Goal: Check status: Check status

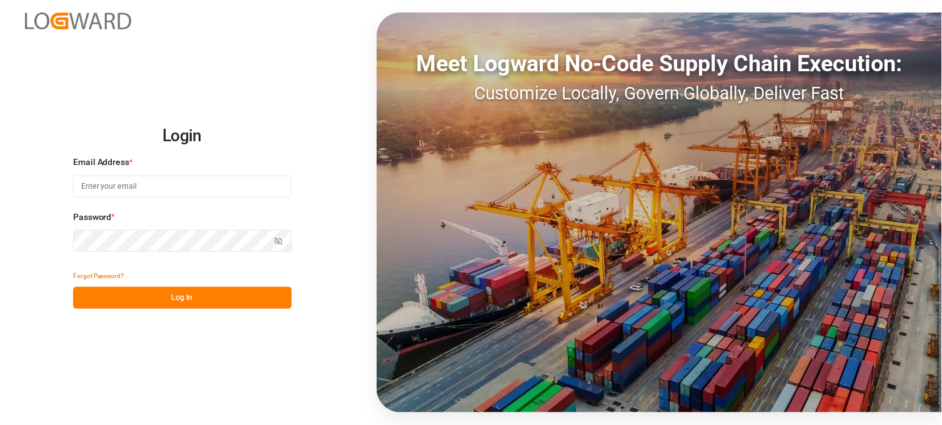
type input "[PERSON_NAME][EMAIL_ADDRESS][PERSON_NAME][DOMAIN_NAME]"
click at [186, 296] on button "Log In" at bounding box center [182, 298] width 219 height 22
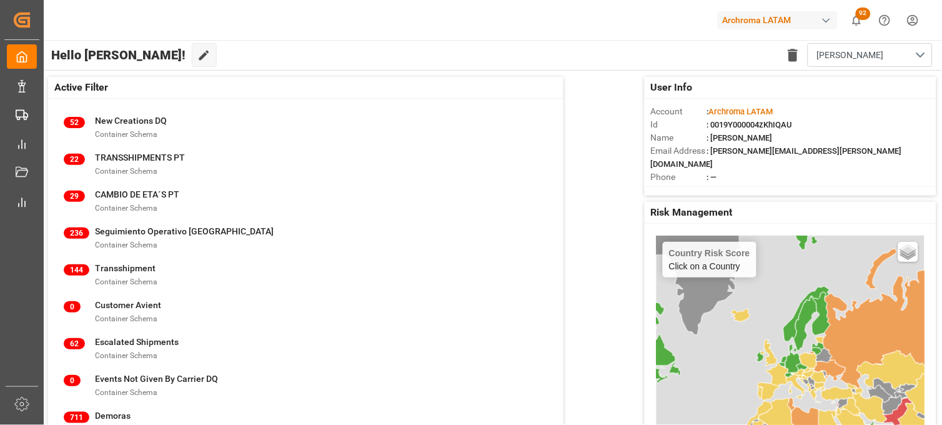
click at [223, 69] on div "Hello [PERSON_NAME]! Edit Cockpit Delete template Eri" at bounding box center [492, 55] width 900 height 30
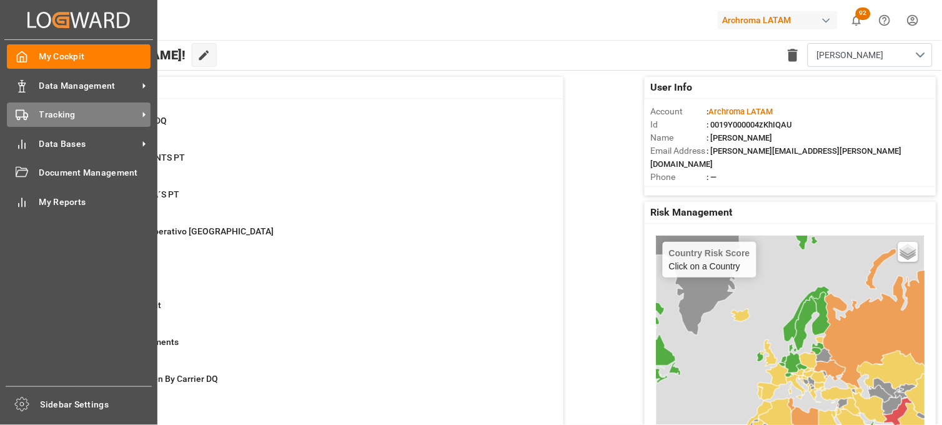
click at [32, 117] on div "Tracking Tracking" at bounding box center [79, 114] width 144 height 24
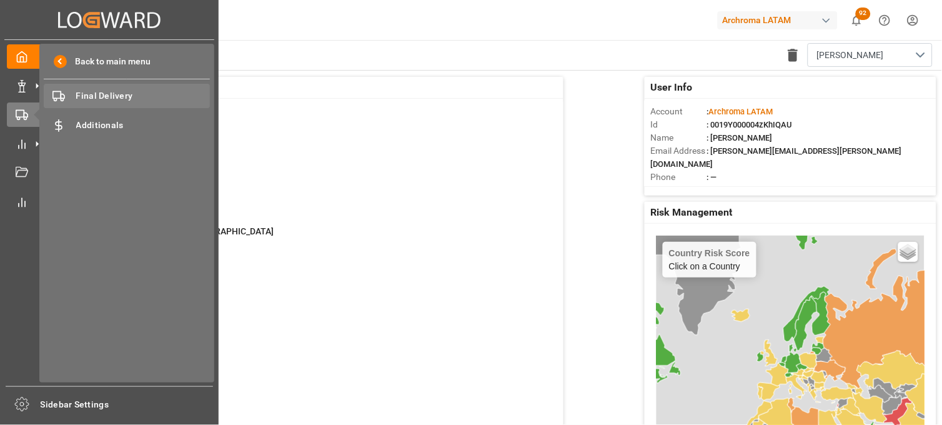
click at [88, 87] on div "Final Delivery Final Delivery" at bounding box center [127, 96] width 166 height 24
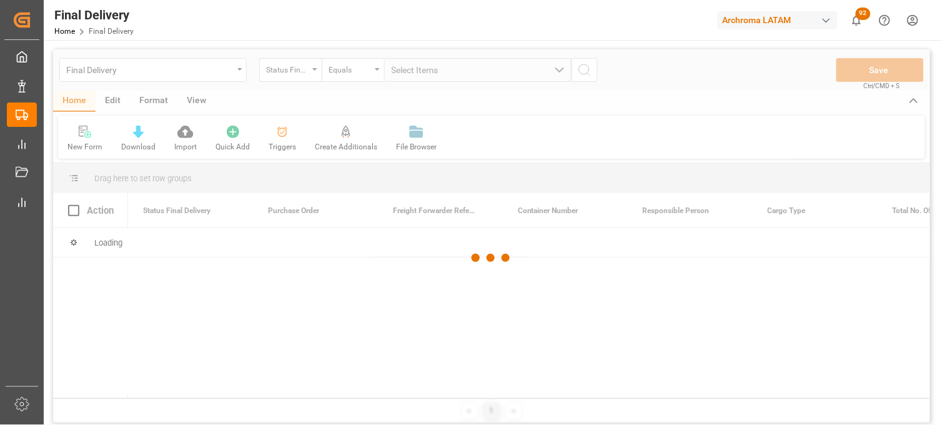
click at [316, 70] on div at bounding box center [491, 257] width 877 height 417
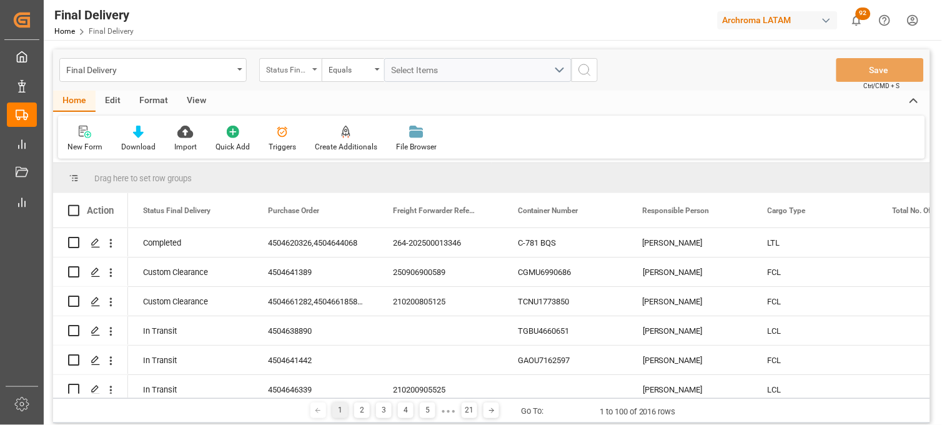
click at [317, 71] on div "Status Final Delivery" at bounding box center [290, 70] width 62 height 24
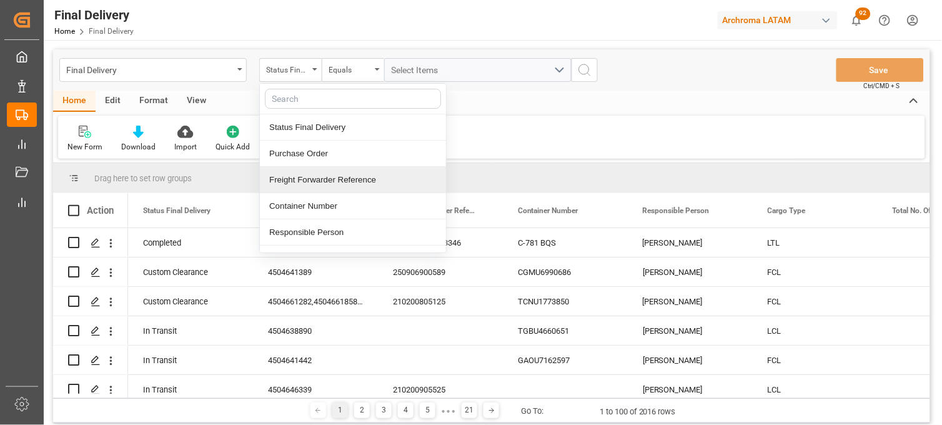
click at [328, 170] on div "Freight Forwarder Reference" at bounding box center [353, 180] width 186 height 26
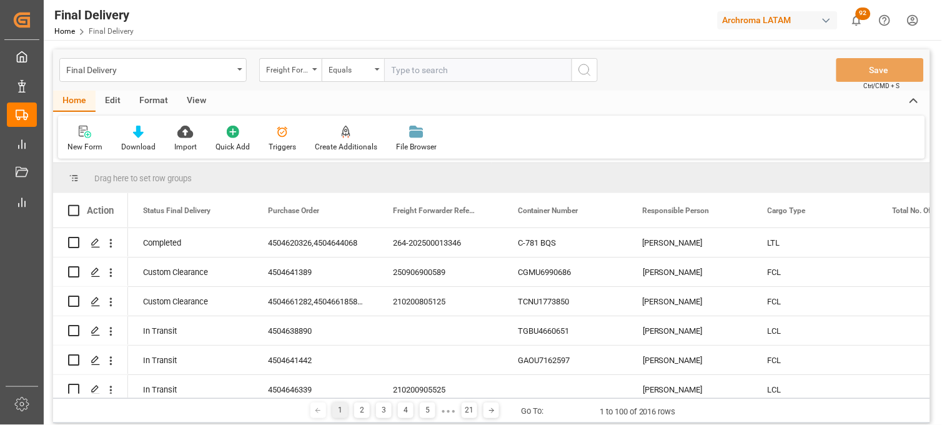
click at [413, 69] on input "text" at bounding box center [477, 70] width 187 height 24
type input "251006900224"
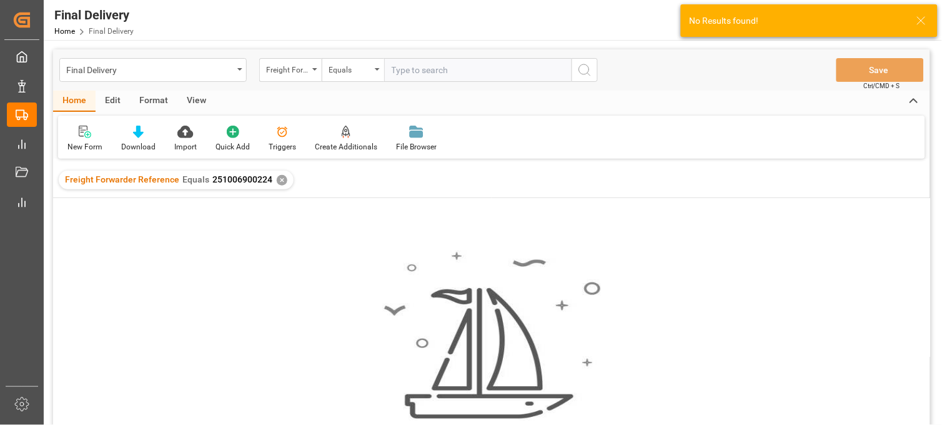
click at [279, 181] on div "✕" at bounding box center [282, 180] width 11 height 11
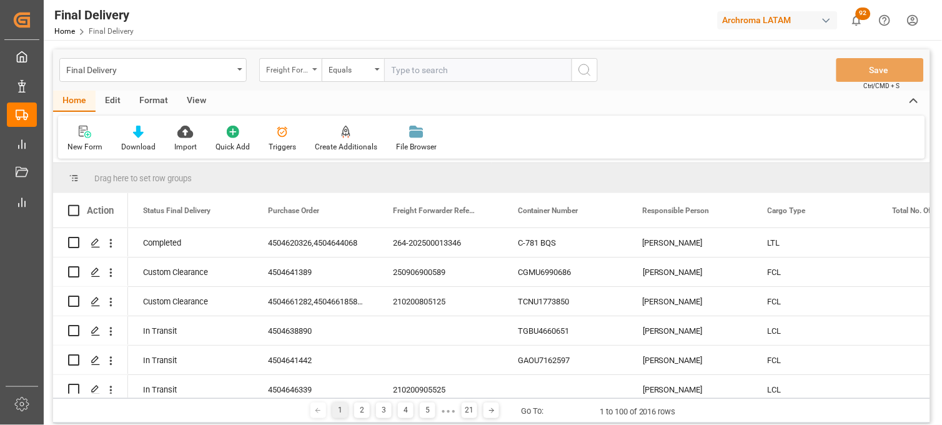
click at [290, 73] on div "Freight Forwarder Reference" at bounding box center [287, 68] width 42 height 14
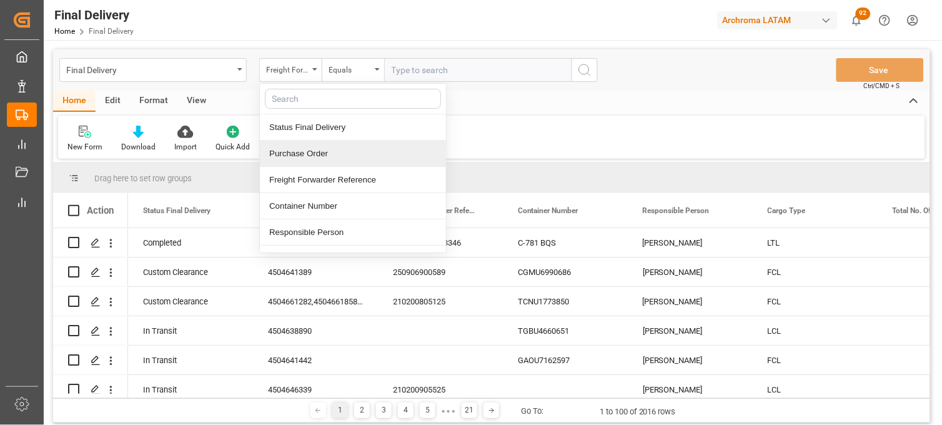
click at [328, 145] on div "Purchase Order" at bounding box center [353, 154] width 186 height 26
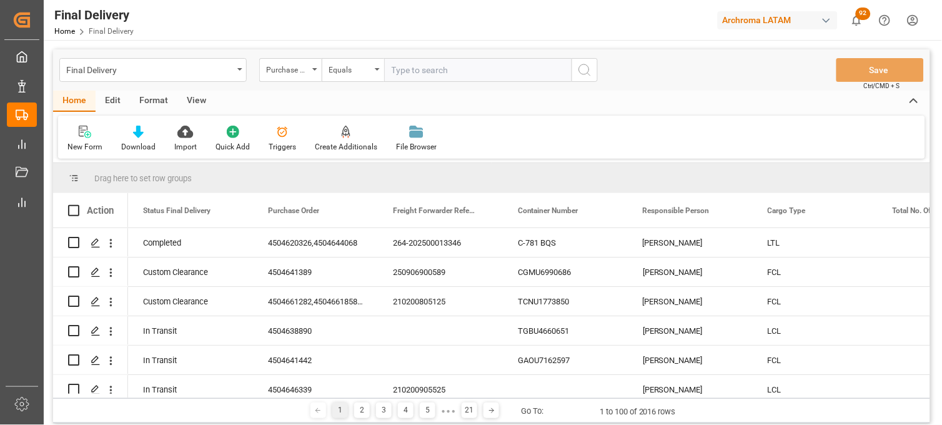
click at [415, 66] on input "text" at bounding box center [477, 70] width 187 height 24
paste input "4504647436"
type input "4504647436"
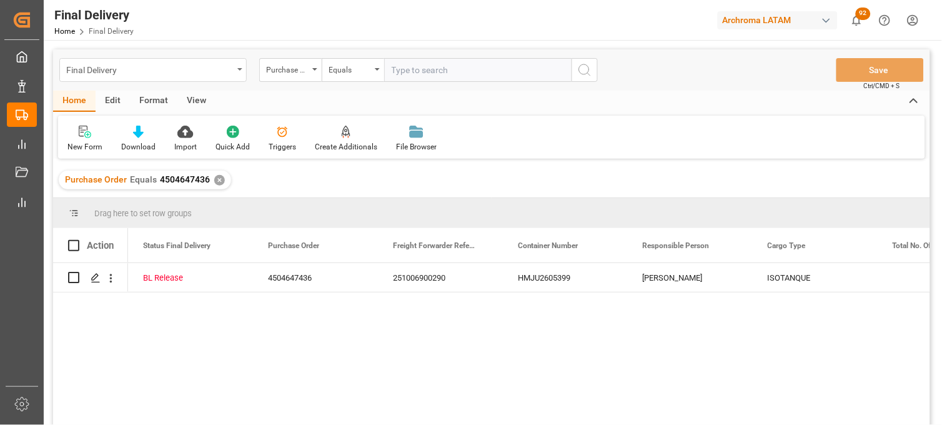
click at [222, 62] on div "Final Delivery" at bounding box center [149, 69] width 167 height 16
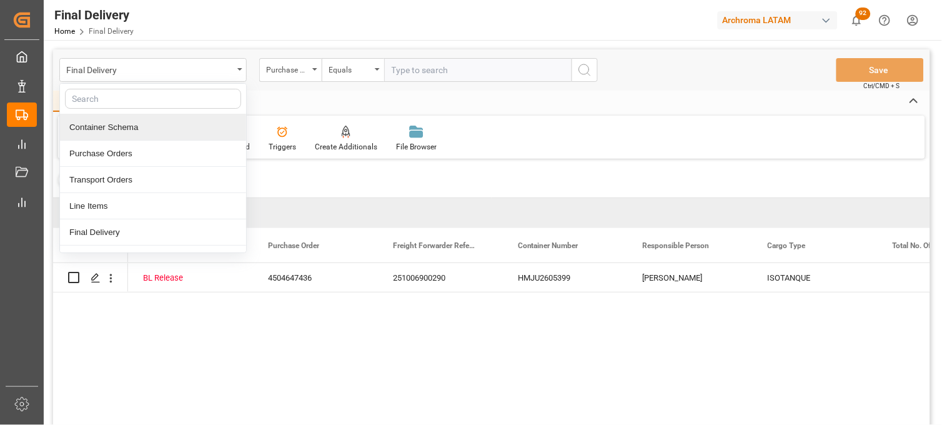
click at [126, 122] on div "Container Schema" at bounding box center [153, 127] width 186 height 26
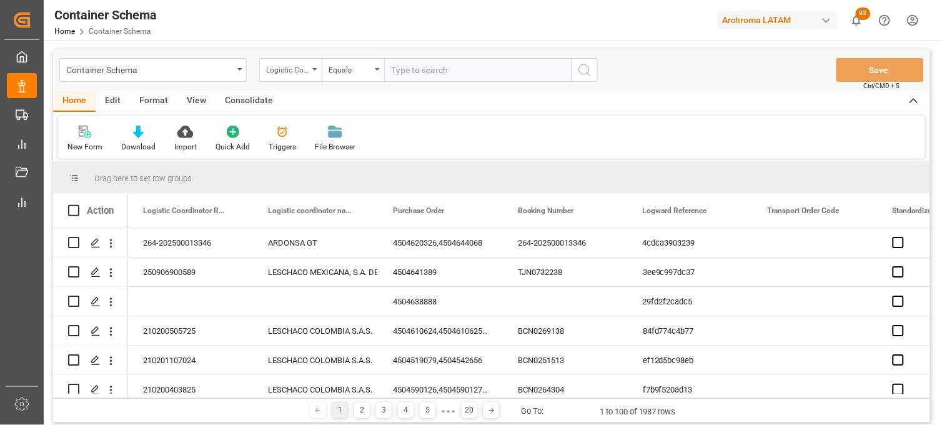
click at [313, 67] on div "Logistic Coordinator Reference Number" at bounding box center [290, 70] width 62 height 24
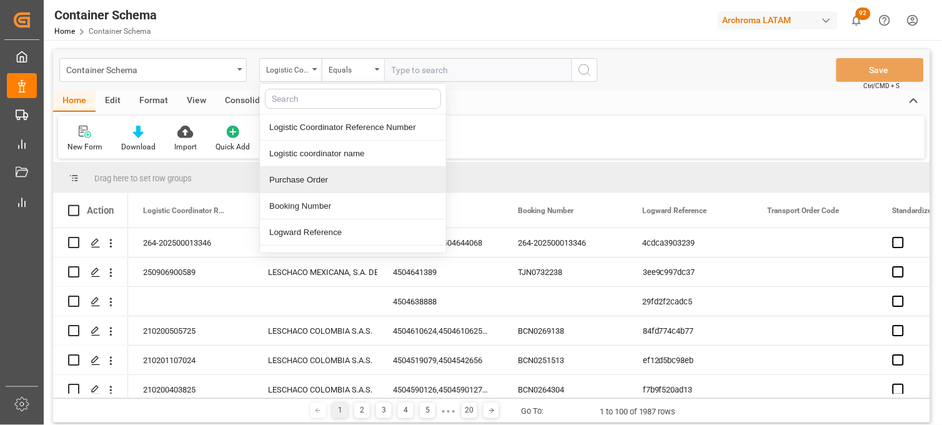
click at [322, 172] on div "Purchase Order" at bounding box center [353, 180] width 186 height 26
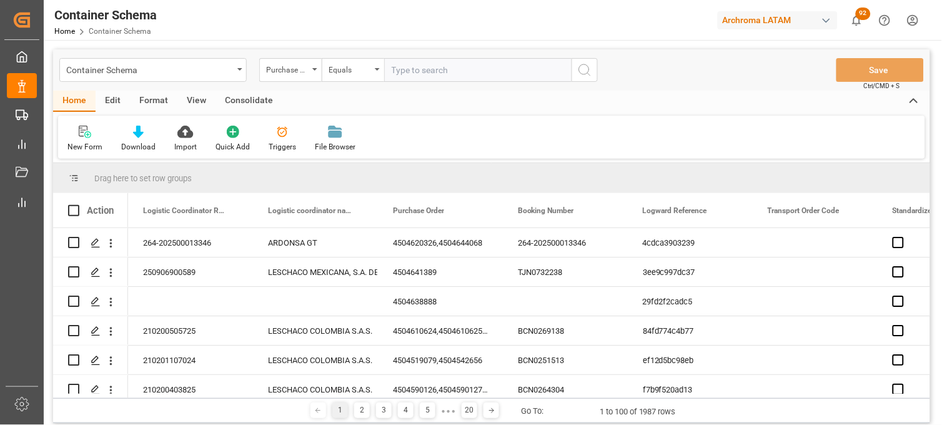
click at [397, 65] on input "text" at bounding box center [477, 70] width 187 height 24
paste input "4504647436"
type input "4504647436"
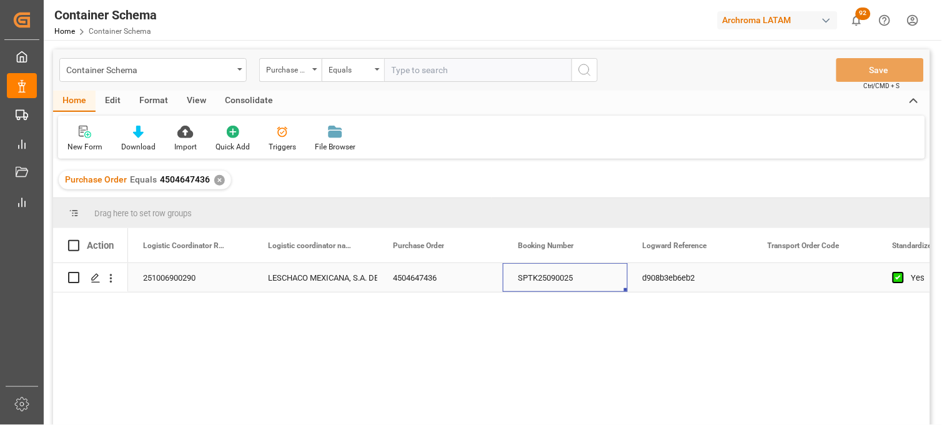
click at [544, 285] on div "SPTK25090025" at bounding box center [565, 277] width 125 height 29
click at [157, 276] on div "251006900290" at bounding box center [190, 277] width 125 height 29
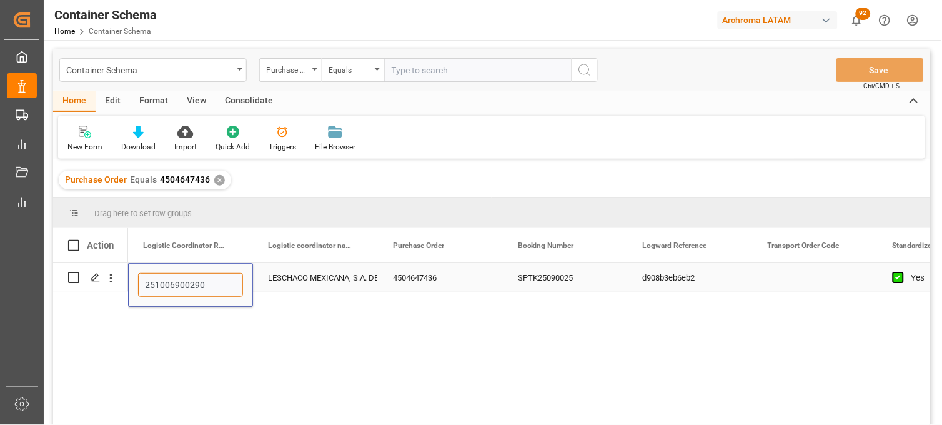
click at [157, 276] on input "251006900290" at bounding box center [190, 285] width 105 height 24
paste input "24"
type input "251006900224"
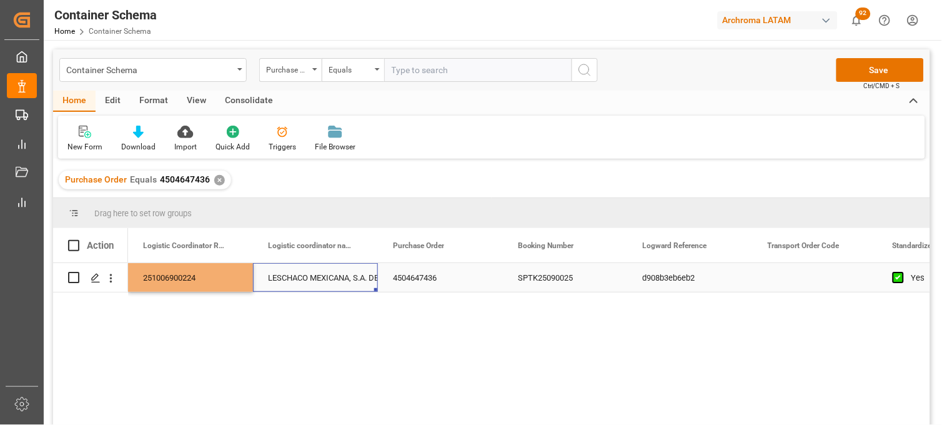
click at [323, 275] on div "LESCHACO MEXICANA, S.A. DE C.V." at bounding box center [315, 278] width 95 height 29
click at [866, 69] on button "Save" at bounding box center [879, 70] width 87 height 24
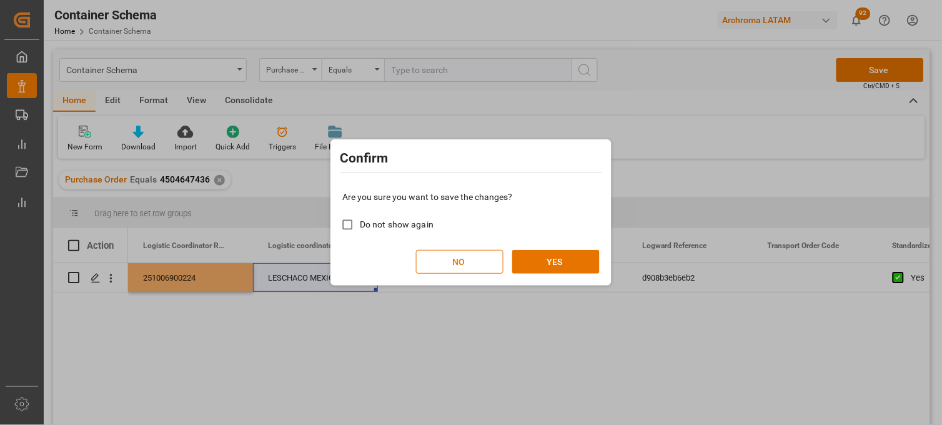
click at [413, 229] on span "Do not show again" at bounding box center [397, 224] width 74 height 10
click at [360, 229] on input "Do not show again" at bounding box center [347, 224] width 24 height 24
checkbox input "true"
click at [528, 263] on button "YES" at bounding box center [555, 262] width 87 height 24
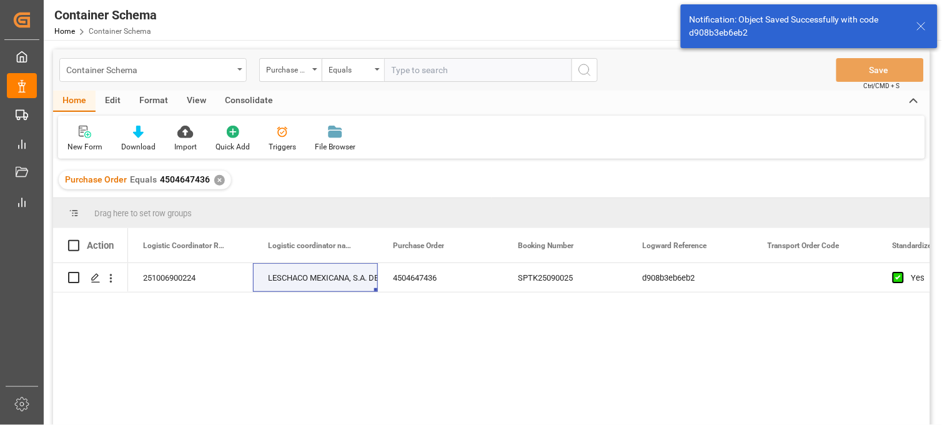
click at [244, 69] on div "Container Schema" at bounding box center [152, 70] width 187 height 24
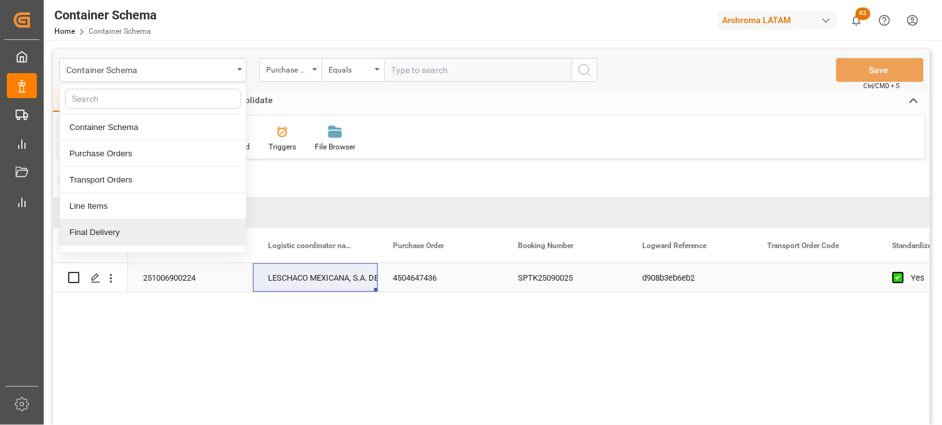
click at [647, 270] on div "d908b3eb6eb2" at bounding box center [690, 277] width 125 height 29
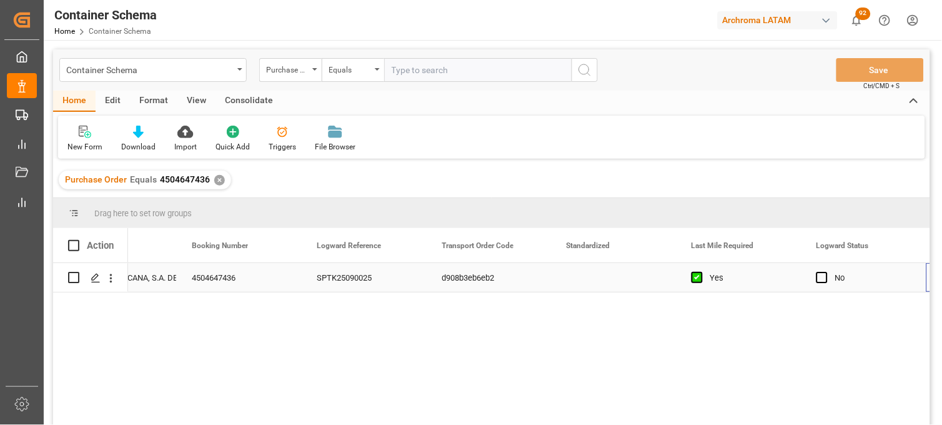
scroll to position [0, 326]
click at [219, 178] on div "✕" at bounding box center [219, 180] width 11 height 11
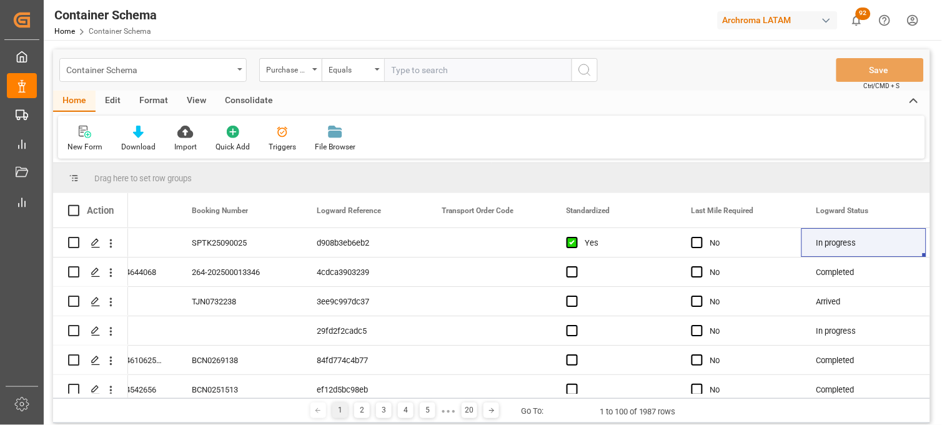
click at [244, 75] on div "Container Schema" at bounding box center [152, 70] width 187 height 24
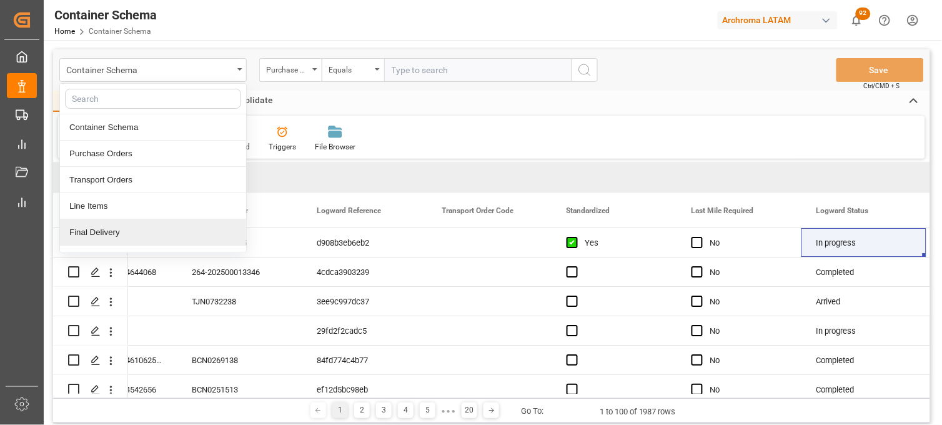
click at [178, 232] on div "Final Delivery" at bounding box center [153, 232] width 186 height 26
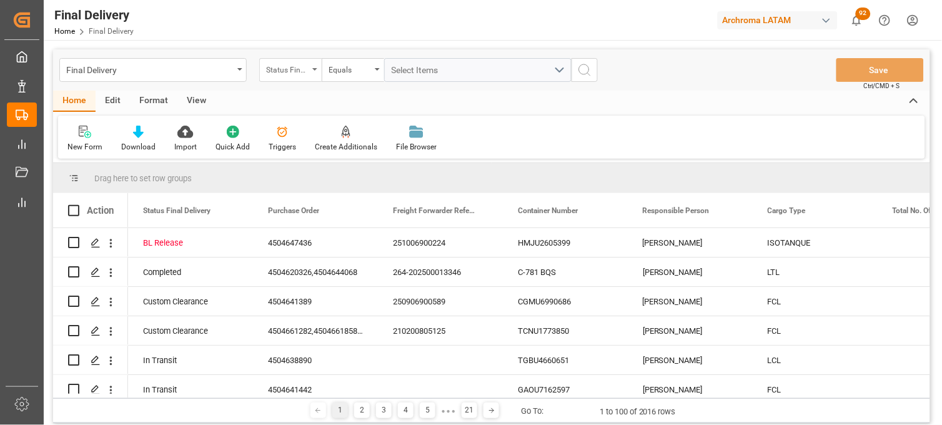
click at [303, 70] on div "Status Final Delivery" at bounding box center [287, 68] width 42 height 14
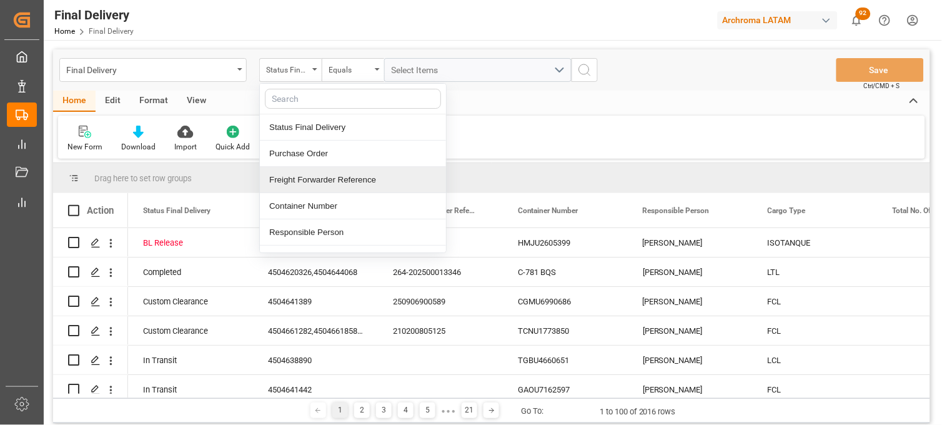
click at [332, 183] on div "Freight Forwarder Reference" at bounding box center [353, 180] width 186 height 26
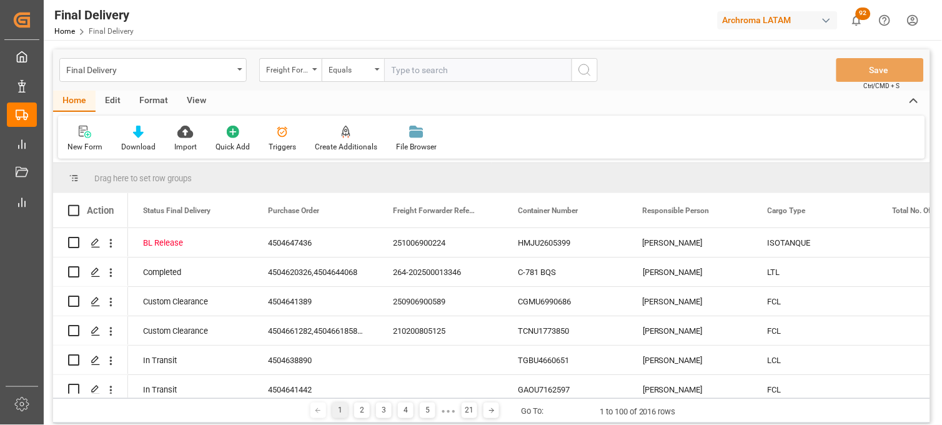
click at [407, 65] on input "text" at bounding box center [477, 70] width 187 height 24
type input "251006900224"
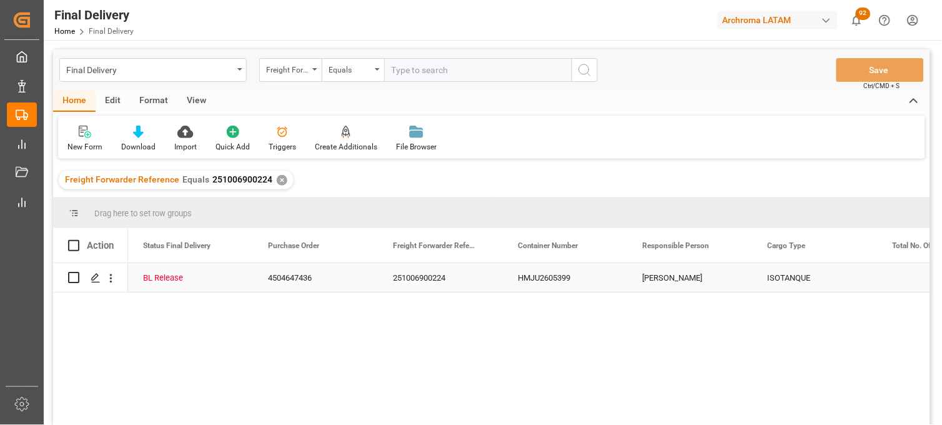
click at [555, 285] on div "HMJU2605399" at bounding box center [565, 277] width 125 height 29
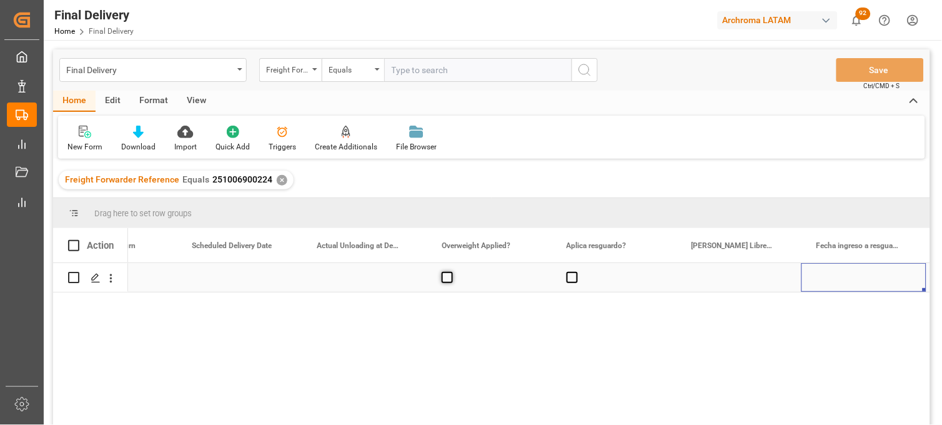
click at [445, 274] on span "Press SPACE to select this row." at bounding box center [446, 277] width 11 height 11
click at [451, 272] on input "Press SPACE to select this row." at bounding box center [451, 272] width 0 height 0
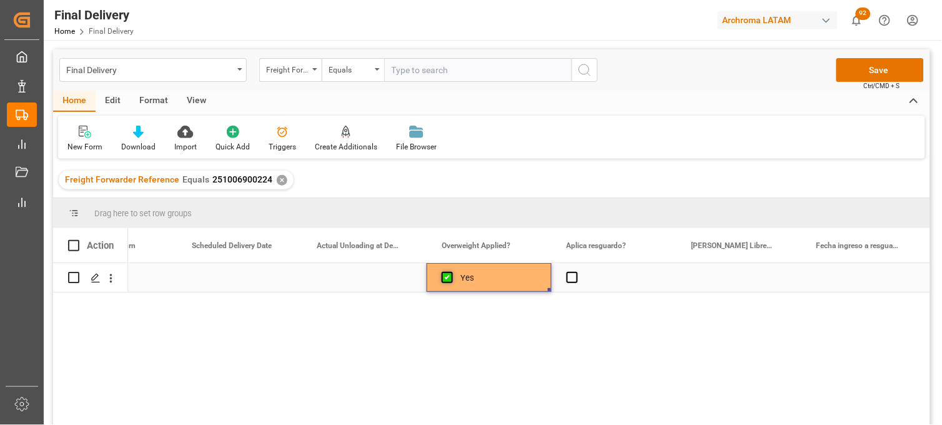
click at [445, 274] on span "Press SPACE to select this row." at bounding box center [446, 277] width 11 height 11
click at [451, 272] on input "Press SPACE to select this row." at bounding box center [451, 272] width 0 height 0
click at [568, 278] on span "Press SPACE to select this row." at bounding box center [571, 277] width 11 height 11
click at [576, 272] on input "Press SPACE to select this row." at bounding box center [576, 272] width 0 height 0
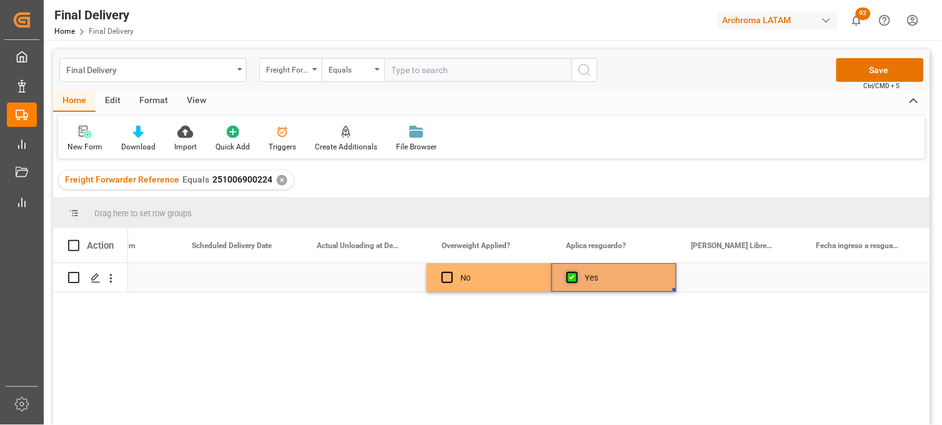
click at [568, 278] on span "Press SPACE to select this row." at bounding box center [571, 277] width 11 height 11
click at [576, 272] on input "Press SPACE to select this row." at bounding box center [576, 272] width 0 height 0
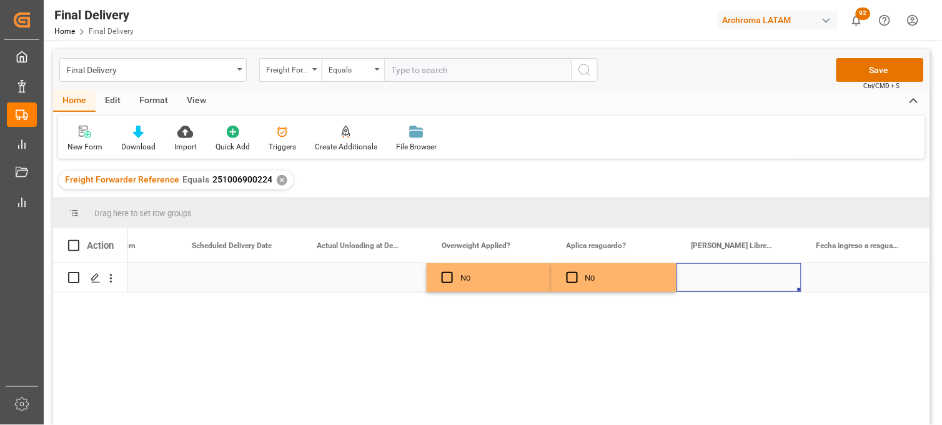
click at [734, 280] on div "Press SPACE to select this row." at bounding box center [738, 277] width 125 height 29
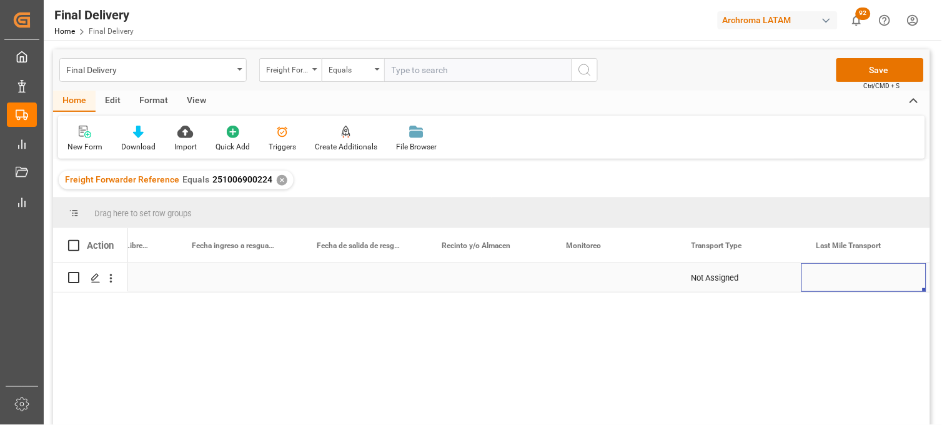
click at [475, 284] on div "Press SPACE to select this row." at bounding box center [488, 277] width 125 height 29
click at [466, 278] on div "Press SPACE to select this row." at bounding box center [488, 277] width 125 height 29
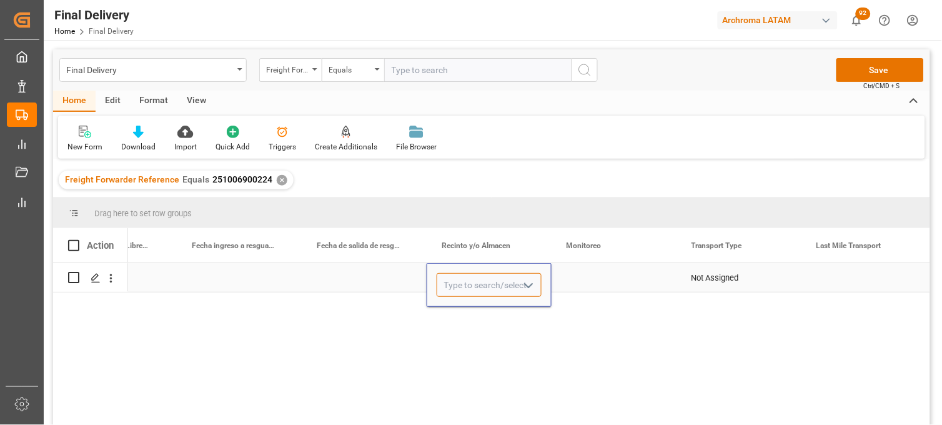
click at [466, 278] on input "Press SPACE to select this row." at bounding box center [488, 285] width 105 height 24
click at [463, 317] on div "CONTECON" at bounding box center [489, 320] width 104 height 44
type input "CONTECON"
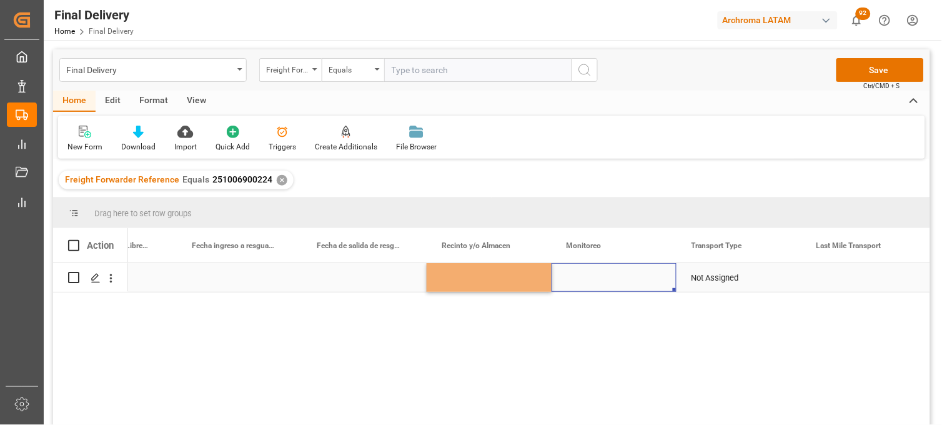
click at [595, 276] on div "Press SPACE to select this row." at bounding box center [613, 277] width 125 height 29
click at [652, 280] on icon "open menu" at bounding box center [653, 285] width 15 height 15
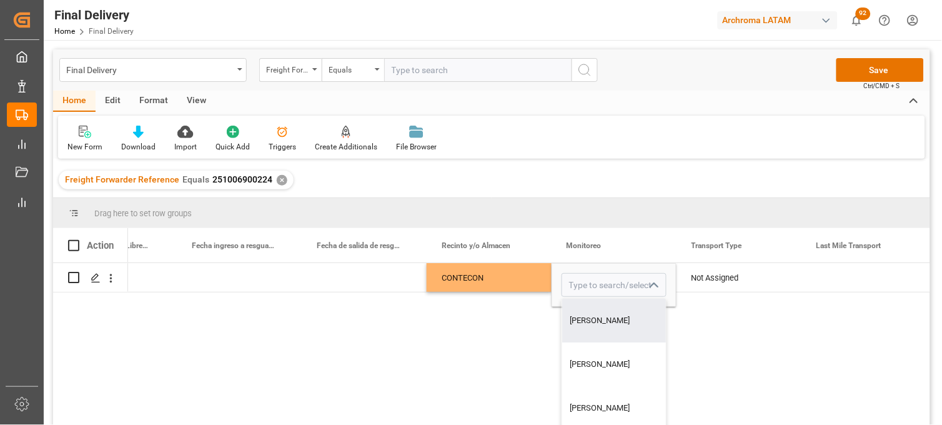
click at [496, 311] on div "No CONTECON [PERSON_NAME] [PERSON_NAME] [PERSON_NAME] [PERSON_NAME] Not Assigned" at bounding box center [529, 348] width 802 height 170
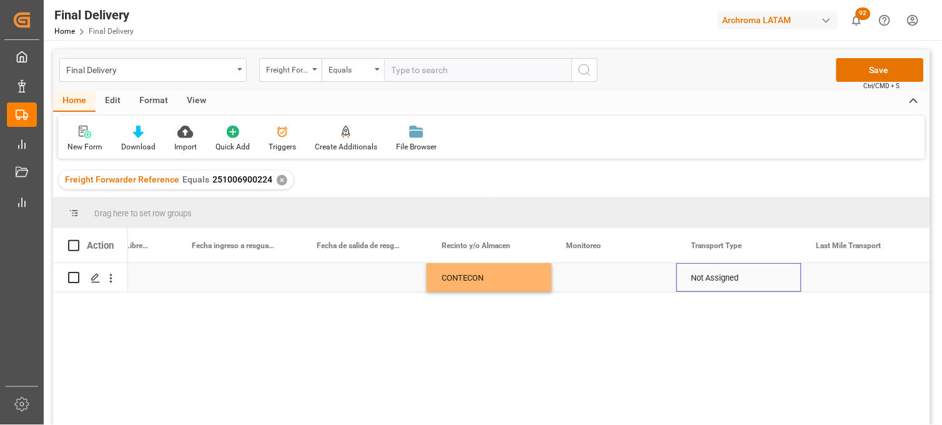
click at [739, 282] on div "Not Assigned" at bounding box center [738, 278] width 95 height 29
click at [775, 283] on polyline "open menu" at bounding box center [777, 285] width 7 height 4
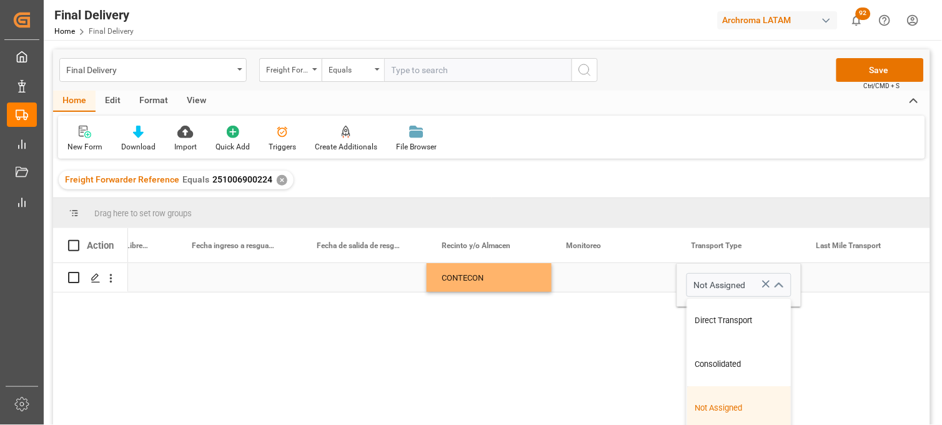
drag, startPoint x: 791, startPoint y: 337, endPoint x: 785, endPoint y: 405, distance: 67.7
click at [785, 405] on div "No CONTECON Not Assigned Direct Transport Consolidated Not Assigned SENCILLO FU…" at bounding box center [529, 348] width 802 height 170
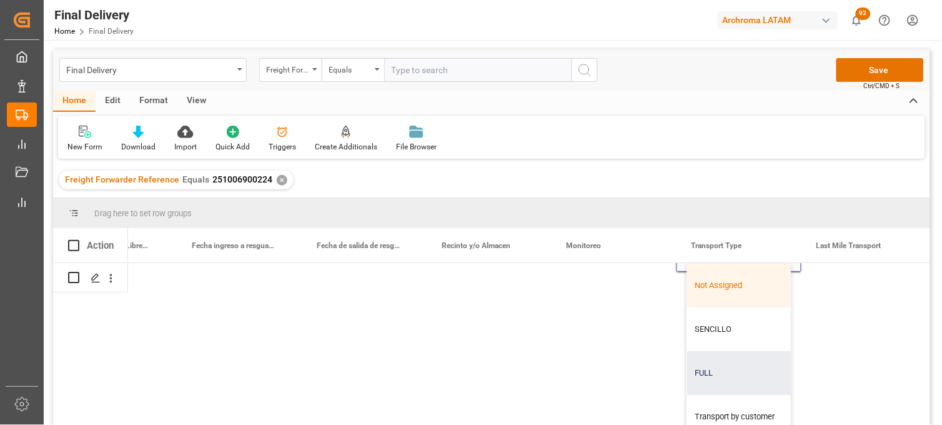
click at [728, 408] on div "Transport by customer" at bounding box center [739, 417] width 104 height 44
type input "Transport by customer"
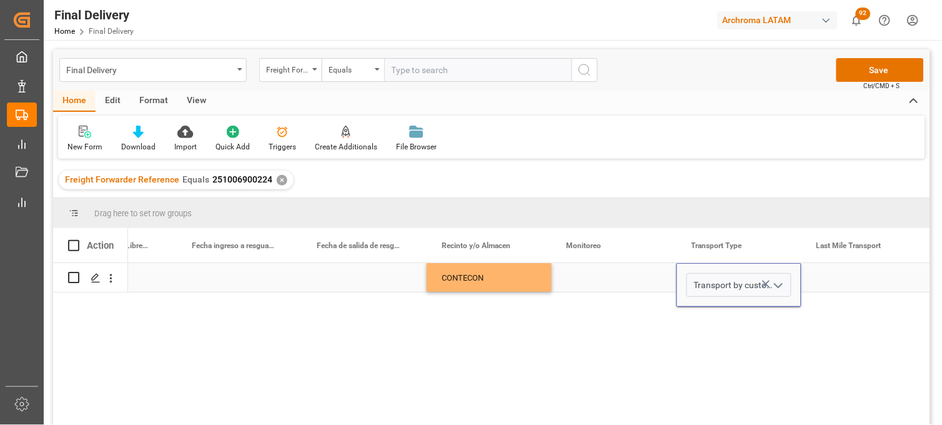
click at [855, 274] on div "Press SPACE to select this row." at bounding box center [863, 277] width 125 height 29
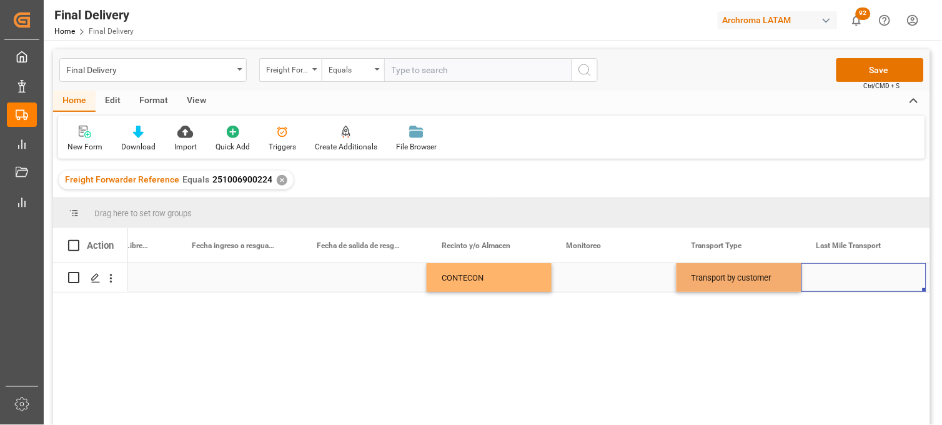
click at [855, 274] on div "Press SPACE to select this row." at bounding box center [863, 277] width 125 height 29
click at [855, 274] on input "Press SPACE to select this row." at bounding box center [863, 285] width 105 height 24
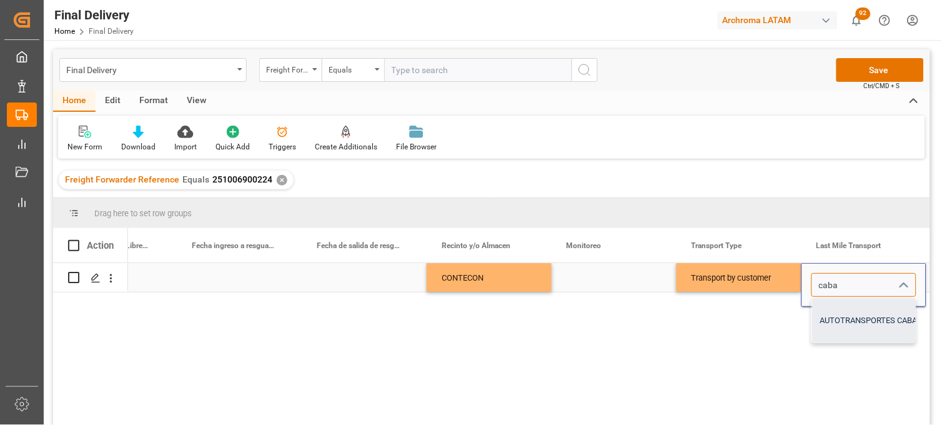
click at [852, 311] on div "AUTOTRANSPORTES CABALLERO E HIJOS SA DE CV" at bounding box center [913, 320] width 203 height 44
type input "AUTOTRANSPORTES CABALLERO E HIJOS SA DE CV"
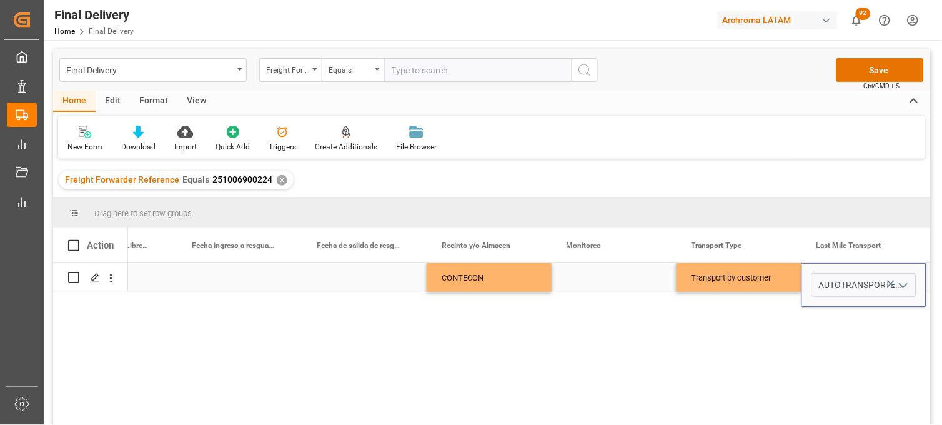
click at [764, 286] on div "Transport by customer" at bounding box center [738, 278] width 95 height 29
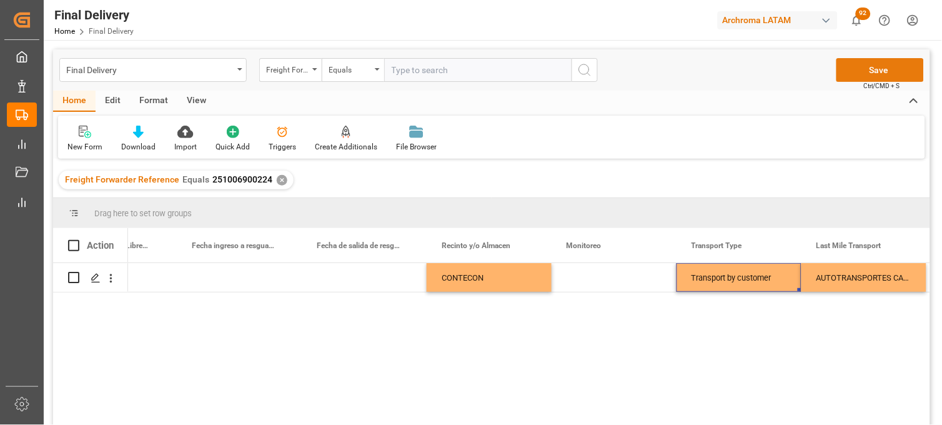
click at [862, 72] on button "Save" at bounding box center [879, 70] width 87 height 24
